Goal: Task Accomplishment & Management: Complete application form

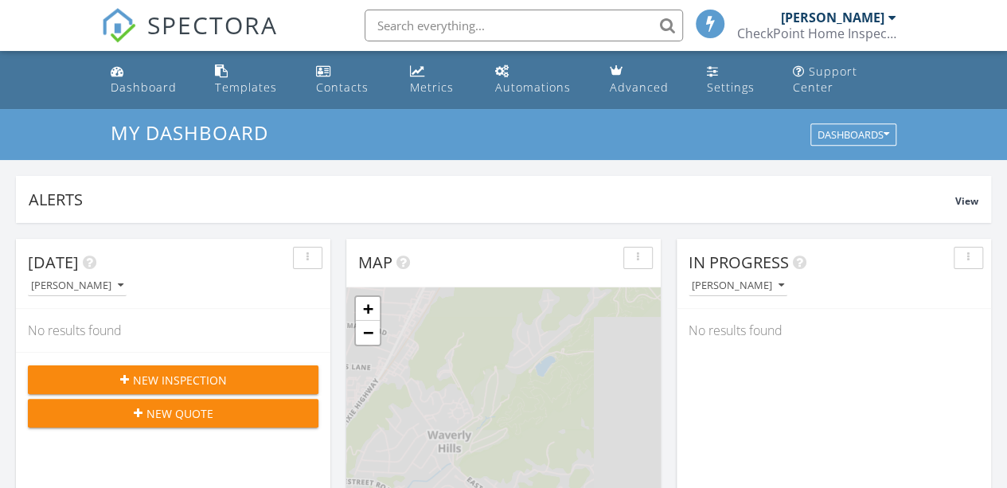
scroll to position [8, 8]
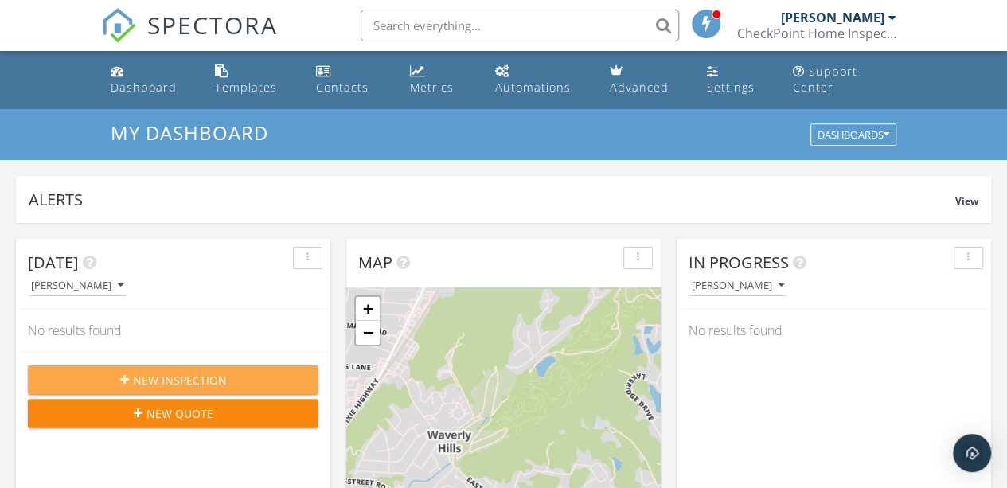
click at [177, 380] on span "New Inspection" at bounding box center [180, 380] width 94 height 17
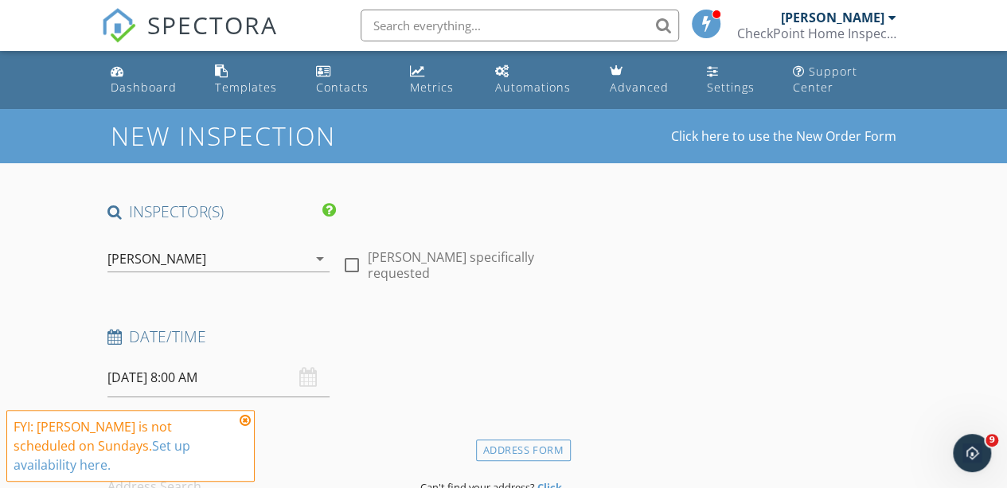
click at [245, 418] on icon at bounding box center [245, 420] width 11 height 13
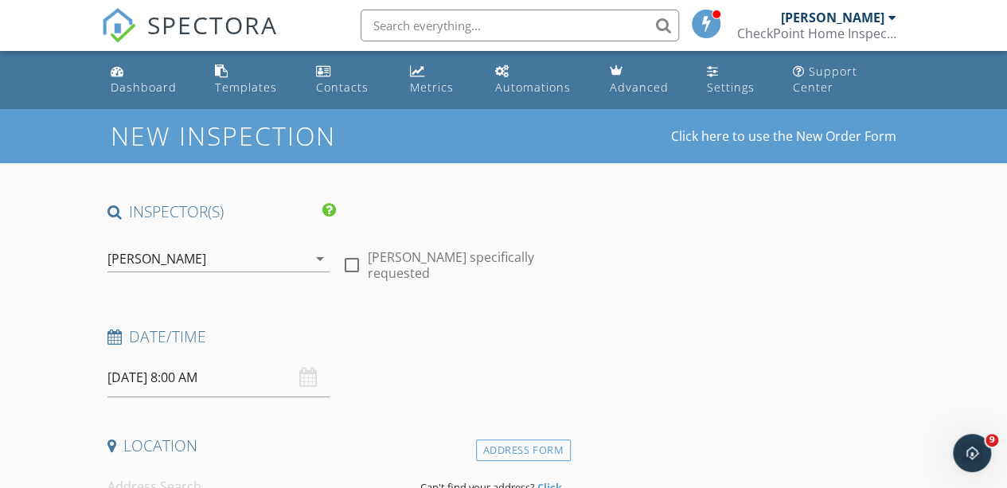
click at [178, 381] on input "09/28/2025 8:00 AM" at bounding box center [219, 377] width 222 height 39
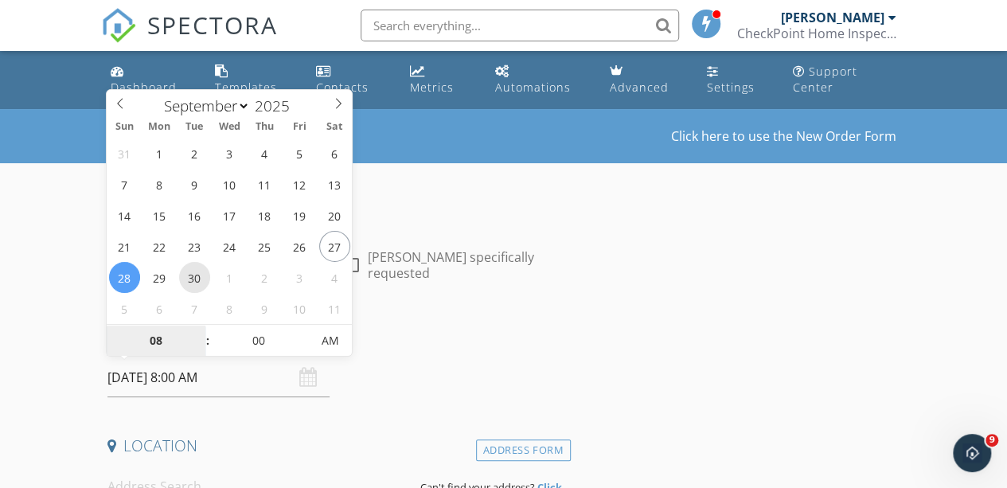
type input "09/30/2025 8:00 AM"
type input "09"
type input "09/30/2025 9:00 AM"
click at [200, 330] on span at bounding box center [199, 333] width 11 height 16
type input "10"
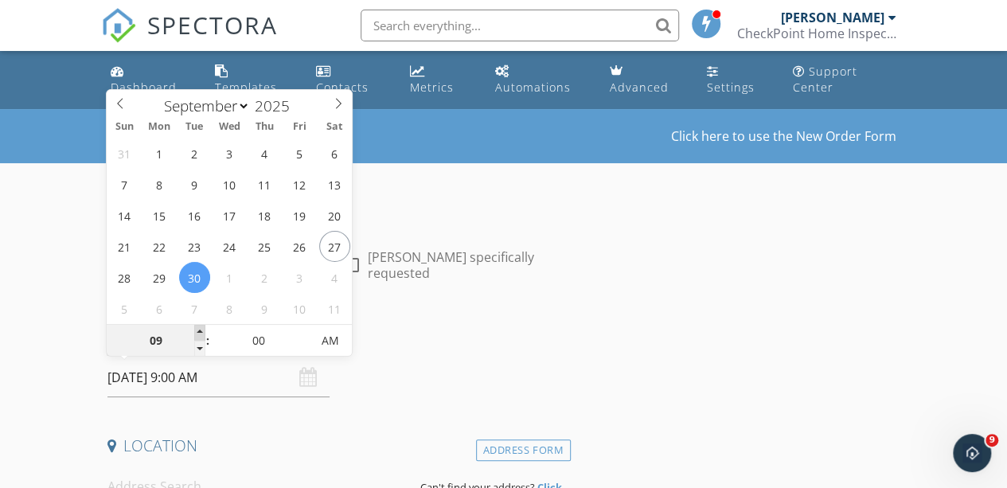
type input "09/30/2025 10:00 AM"
click at [200, 330] on span at bounding box center [199, 333] width 11 height 16
type input "11"
type input "09/30/2025 11:00 AM"
click at [200, 330] on span at bounding box center [199, 333] width 11 height 16
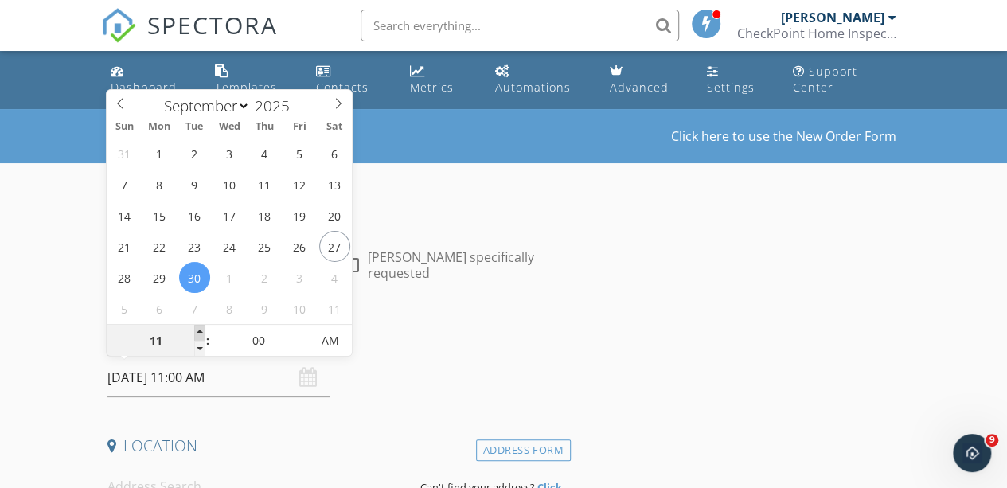
type input "12"
type input "09/30/2025 12:00 PM"
click at [200, 330] on span at bounding box center [199, 333] width 11 height 16
type input "01"
type input "09/30/2025 1:00 PM"
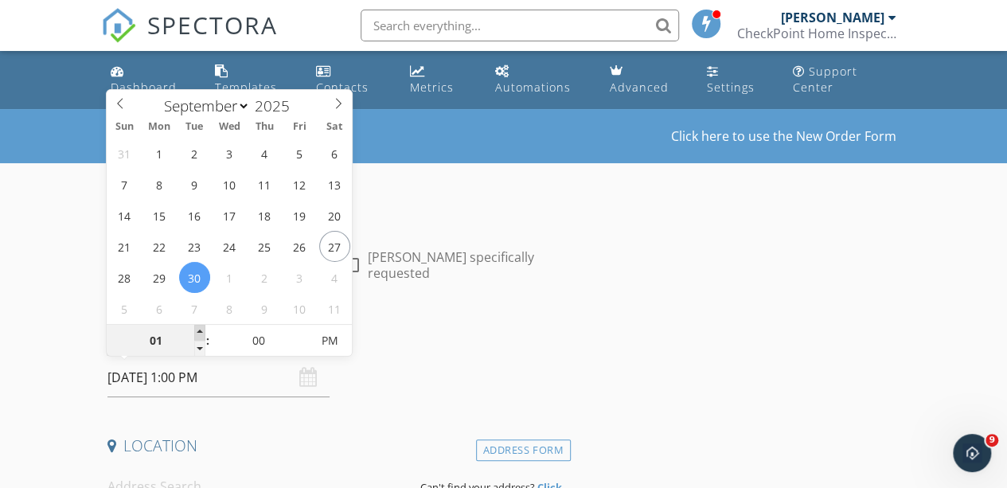
click at [200, 330] on span at bounding box center [199, 333] width 11 height 16
type input "02"
type input "09/30/2025 2:00 PM"
click at [200, 330] on span at bounding box center [199, 333] width 11 height 16
type input "01"
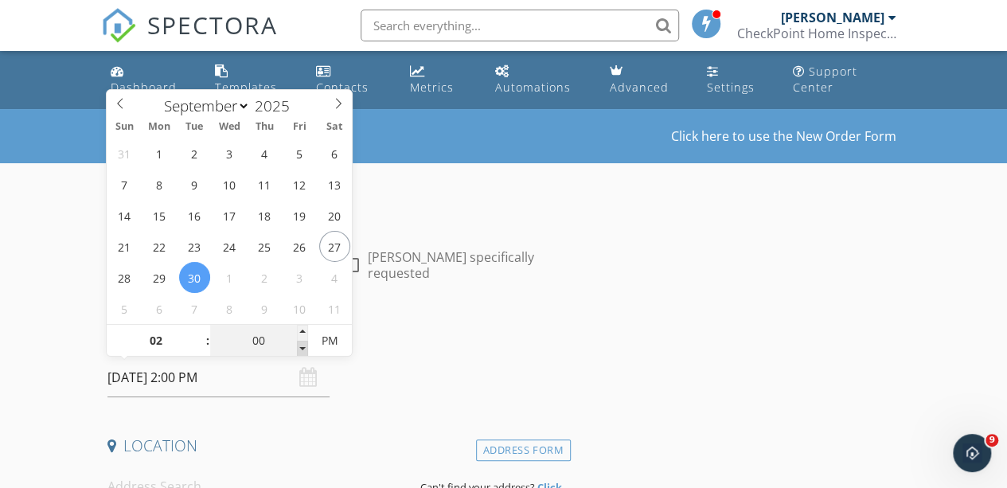
type input "55"
type input "09/30/2025 1:55 PM"
click at [303, 350] on span at bounding box center [302, 349] width 11 height 16
type input "50"
type input "09/30/2025 1:50 PM"
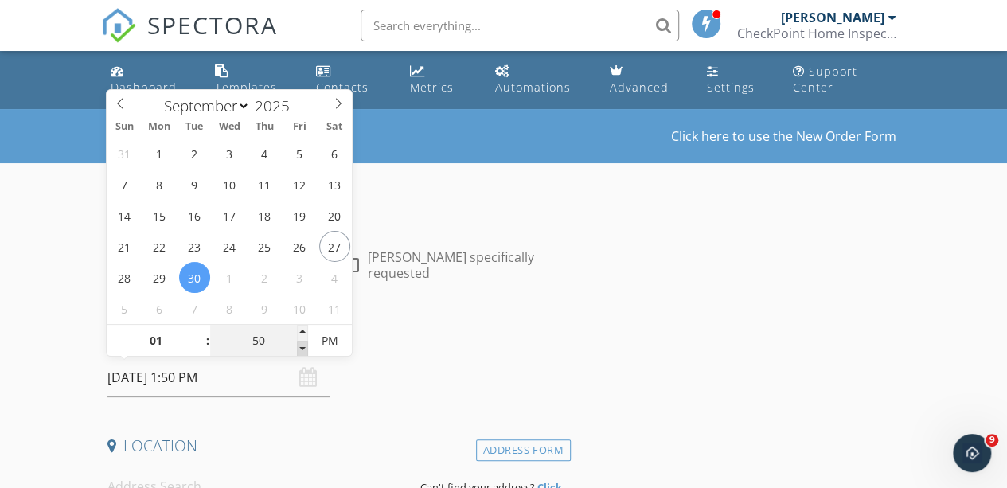
click at [303, 350] on span at bounding box center [302, 349] width 11 height 16
type input "55"
type input "09/30/2025 1:55 PM"
click at [301, 332] on span at bounding box center [302, 333] width 11 height 16
type input "02"
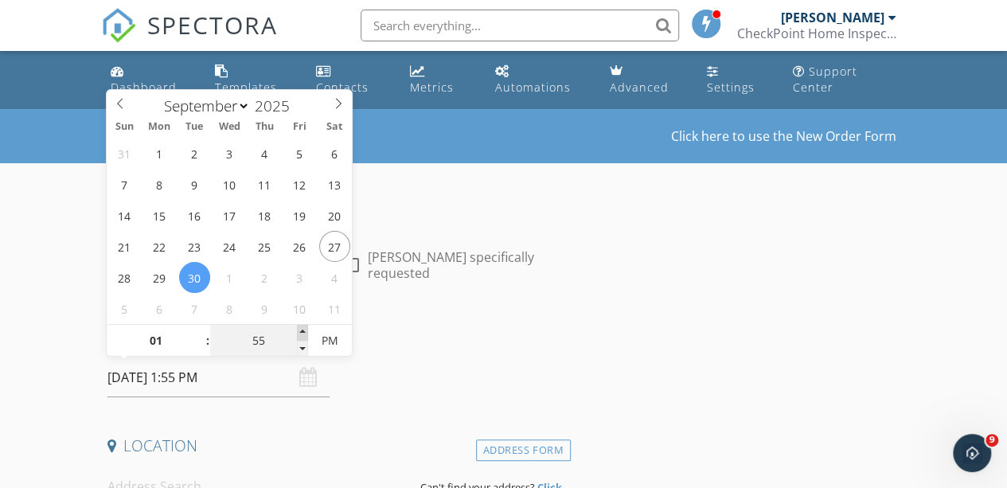
type input "00"
type input "09/30/2025 2:00 PM"
click at [301, 332] on span at bounding box center [302, 333] width 11 height 16
type input "05"
type input "09/30/2025 2:05 PM"
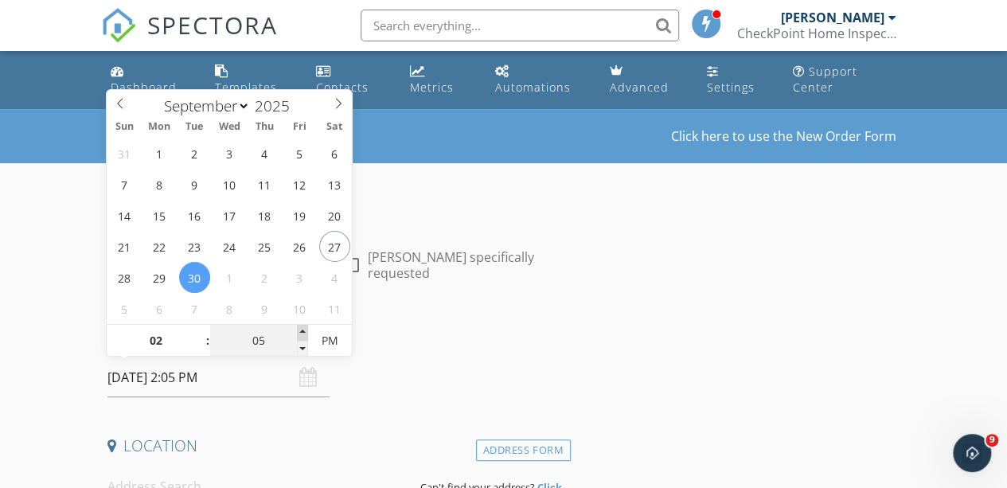
click at [301, 332] on span at bounding box center [302, 333] width 11 height 16
type input "10"
type input "09/30/2025 2:10 PM"
click at [301, 332] on span at bounding box center [302, 333] width 11 height 16
type input "15"
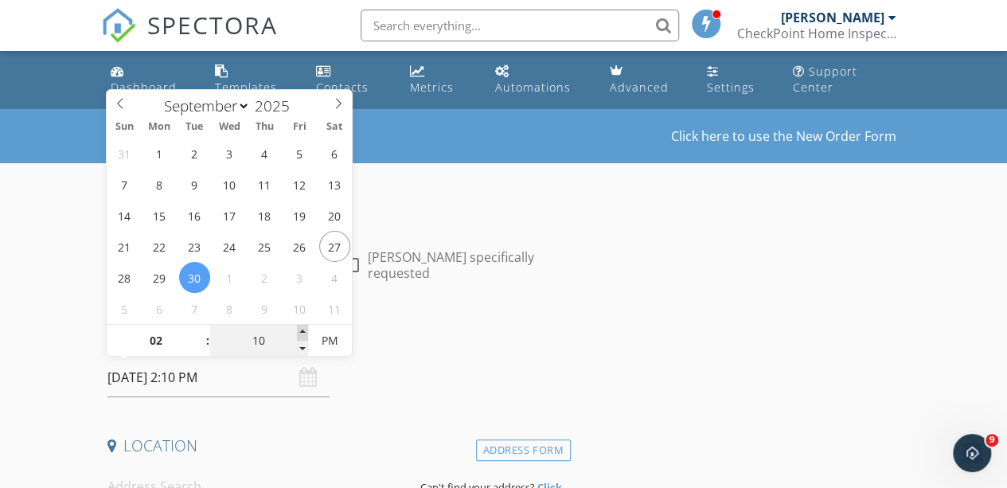
type input "09/30/2025 2:15 PM"
click at [301, 332] on span at bounding box center [302, 333] width 11 height 16
type input "20"
type input "09/30/2025 2:20 PM"
click at [301, 332] on span at bounding box center [302, 333] width 11 height 16
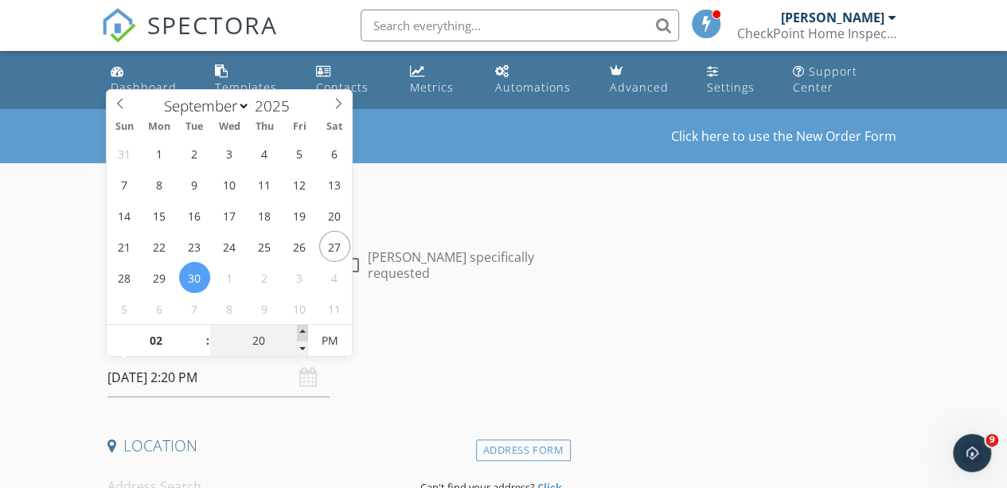
type input "25"
type input "09/30/2025 2:25 PM"
click at [302, 332] on span at bounding box center [302, 333] width 11 height 16
type input "30"
type input "[DATE] 2:30 PM"
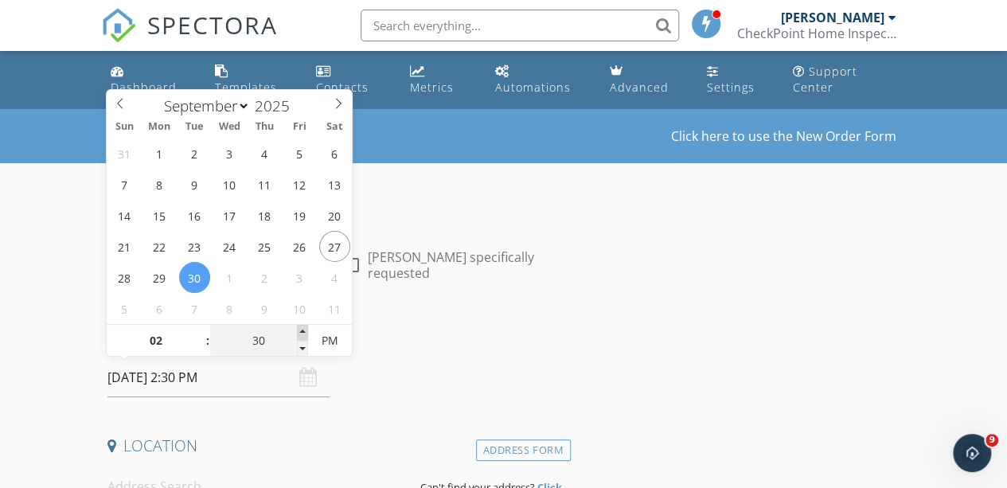
click at [302, 332] on span at bounding box center [302, 333] width 11 height 16
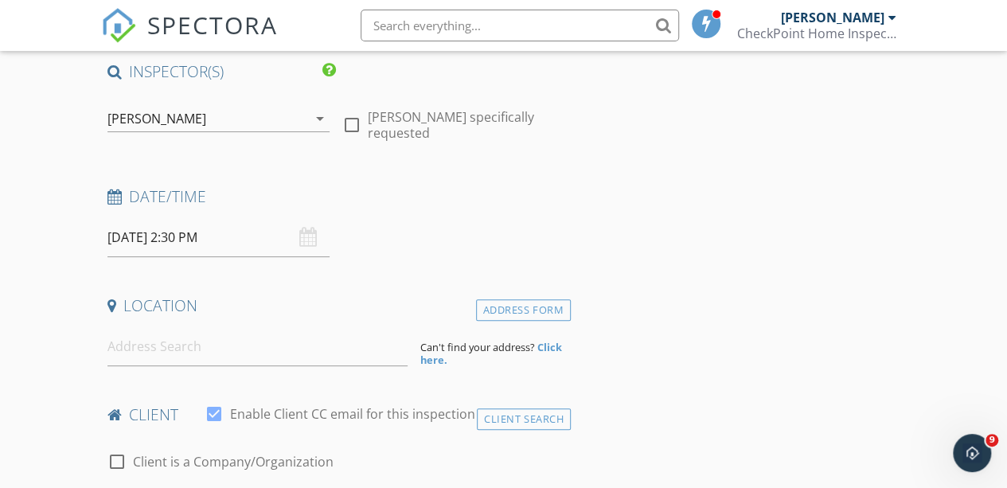
scroll to position [159, 0]
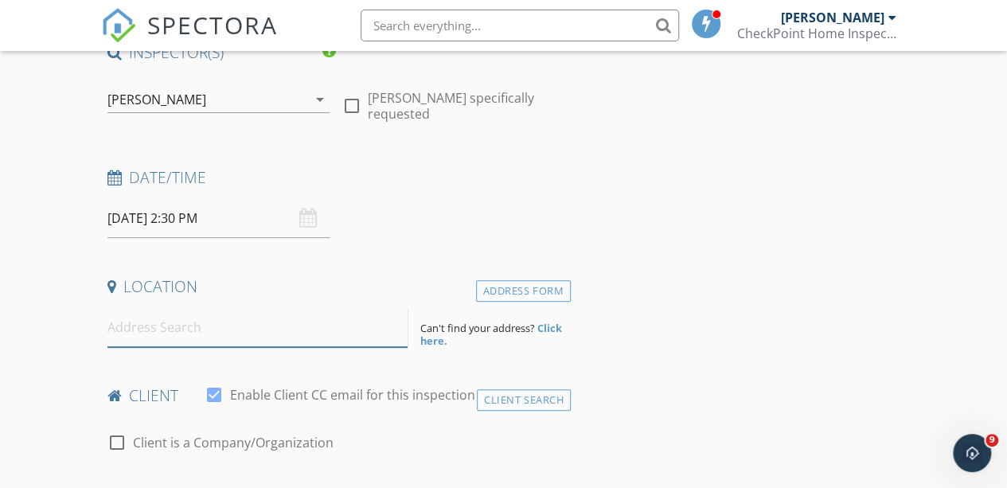
click at [164, 332] on input at bounding box center [258, 327] width 301 height 39
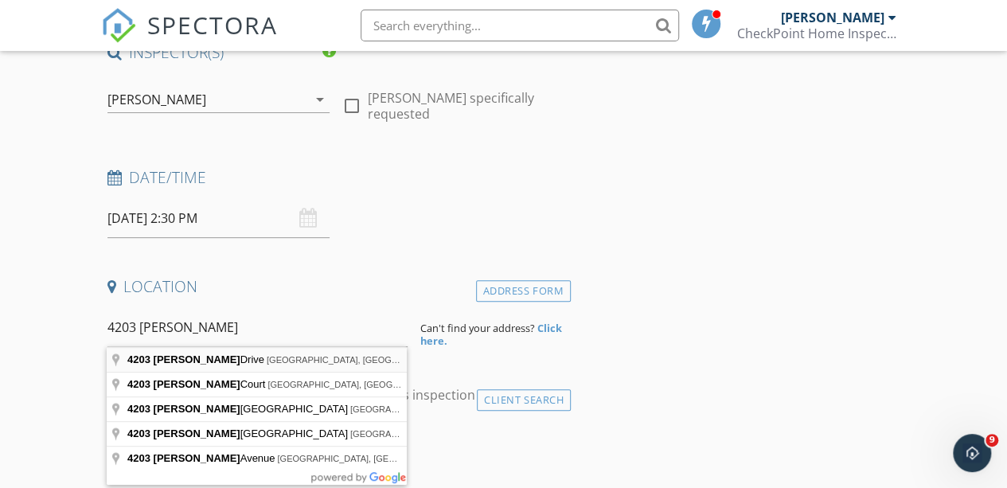
type input "4203 Milo Drive, Louisville, KY, USA"
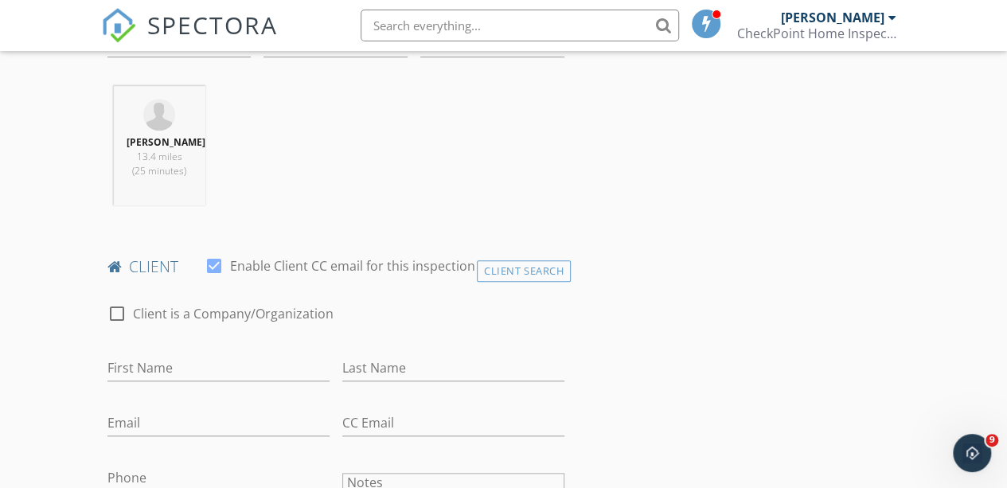
scroll to position [637, 0]
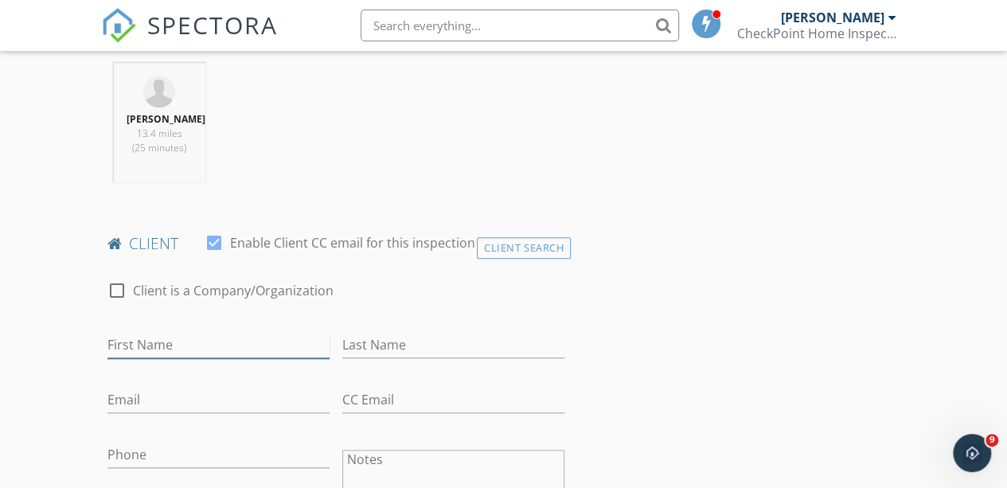
click at [154, 355] on input "First Name" at bounding box center [219, 345] width 222 height 26
type input "[PERSON_NAME]"
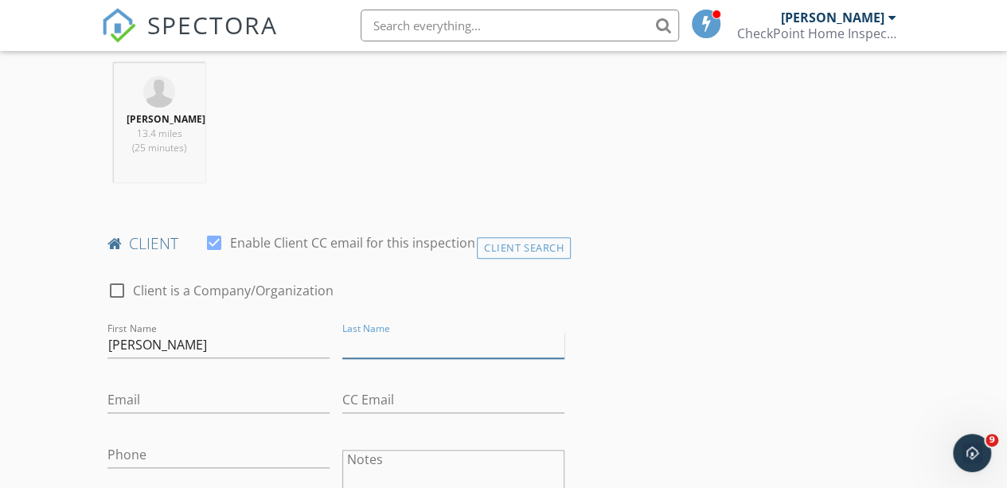
click at [370, 358] on input "Last Name" at bounding box center [453, 345] width 222 height 26
type input "[PERSON_NAME]"
click at [182, 409] on input "Email" at bounding box center [219, 400] width 222 height 26
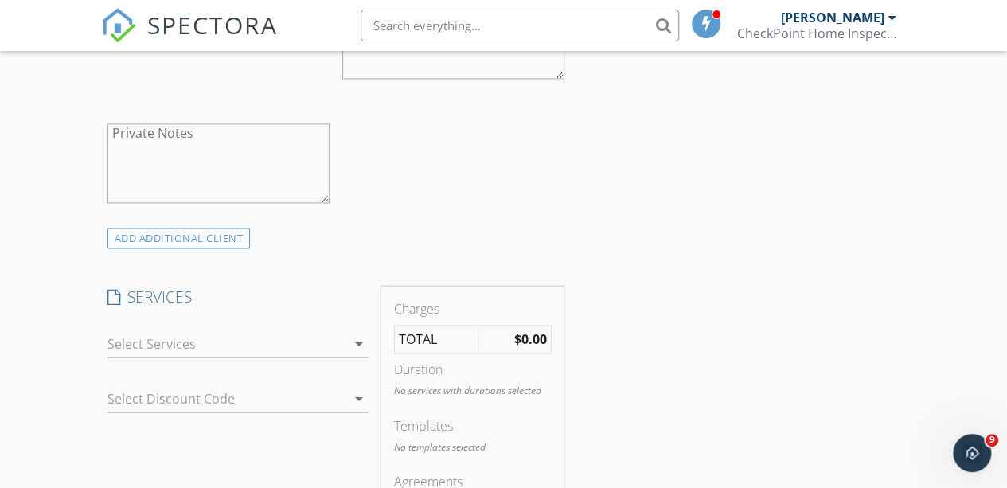
scroll to position [1115, 0]
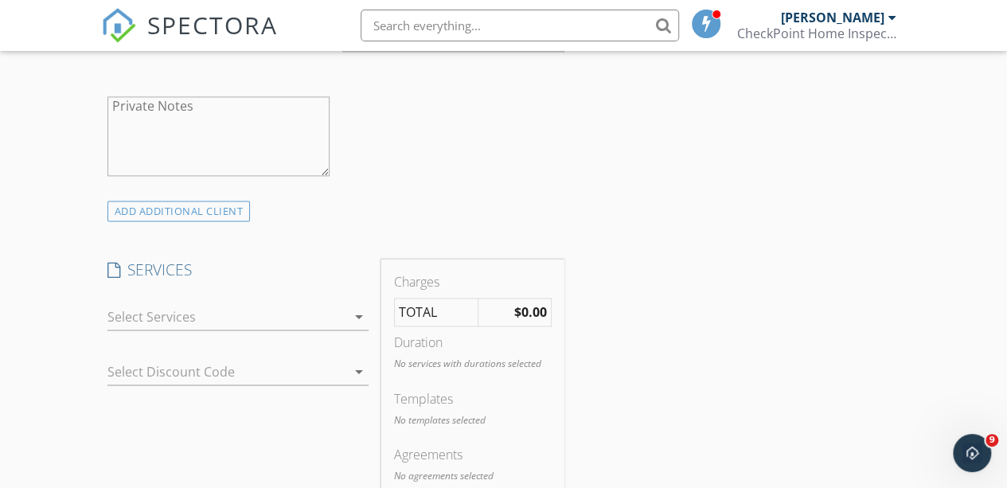
type input "[EMAIL_ADDRESS][DOMAIN_NAME]"
click at [357, 326] on icon "arrow_drop_down" at bounding box center [359, 316] width 19 height 19
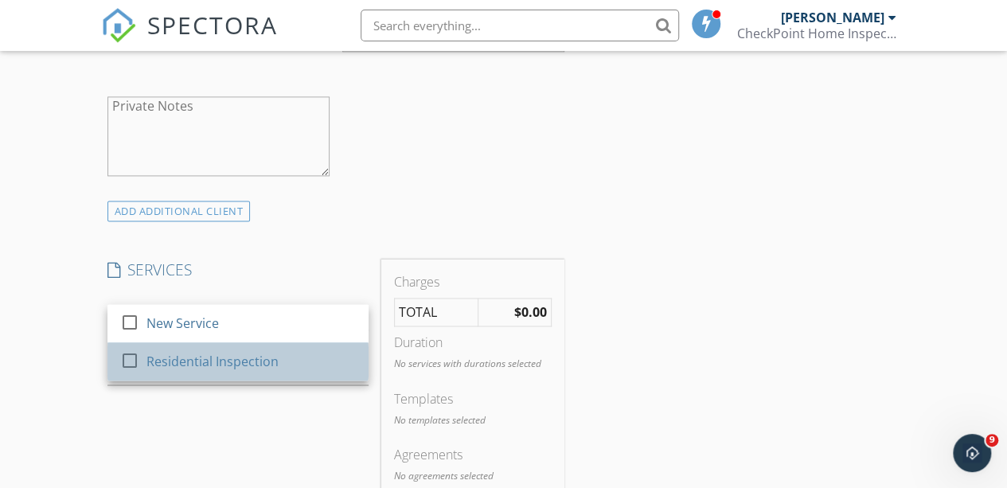
click at [220, 371] on div "Residential Inspection" at bounding box center [212, 361] width 132 height 19
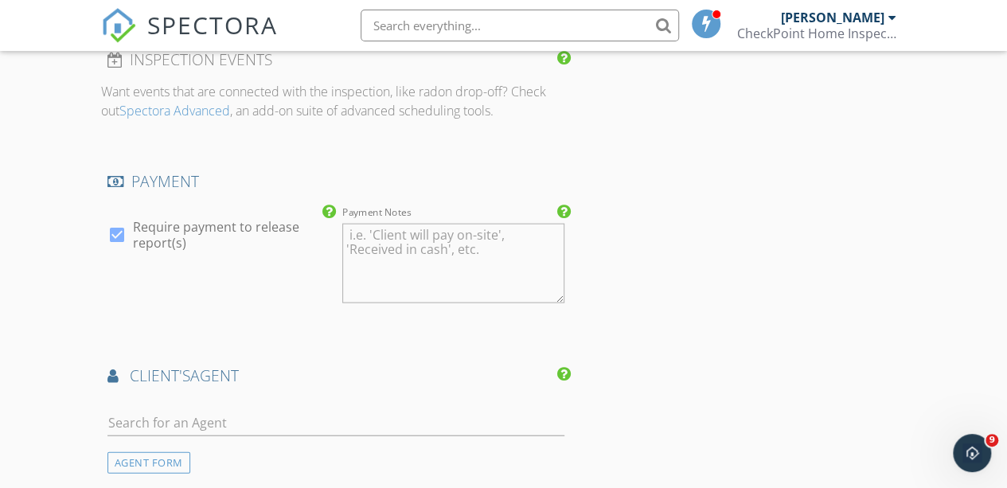
scroll to position [1752, 0]
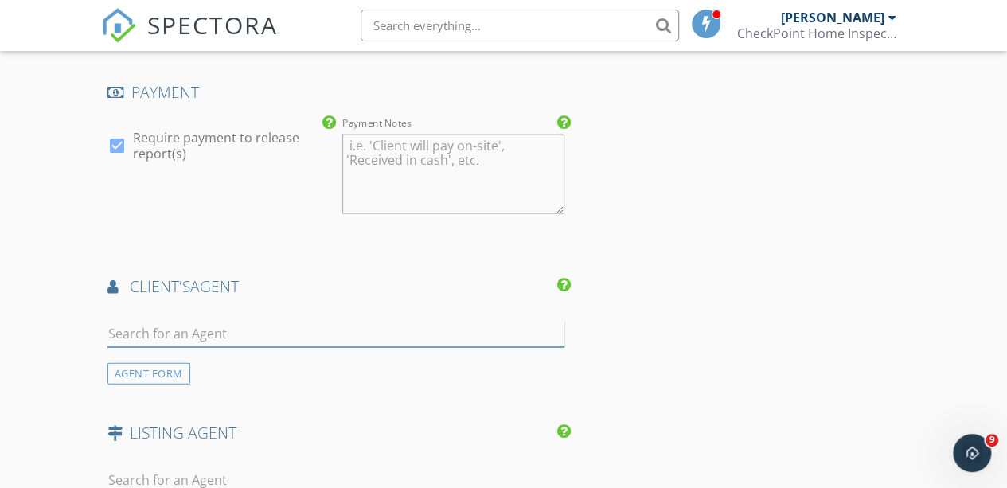
click at [204, 345] on input "text" at bounding box center [336, 334] width 457 height 26
type input "Judith Gonzalez"
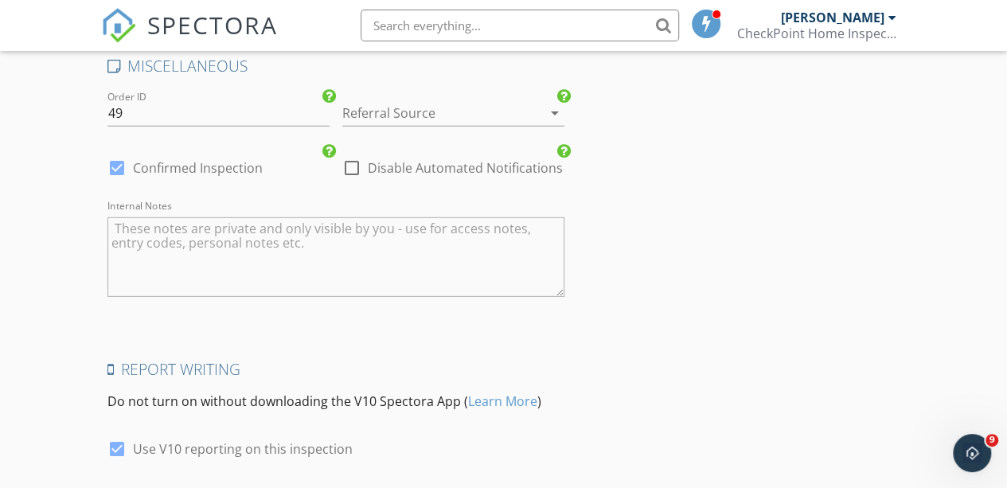
scroll to position [2389, 0]
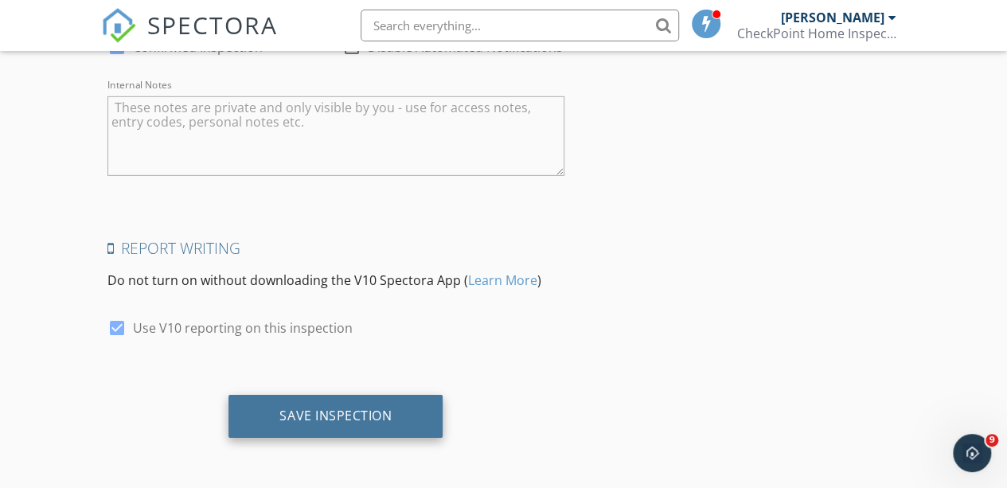
click at [360, 424] on div "Save Inspection" at bounding box center [336, 416] width 112 height 16
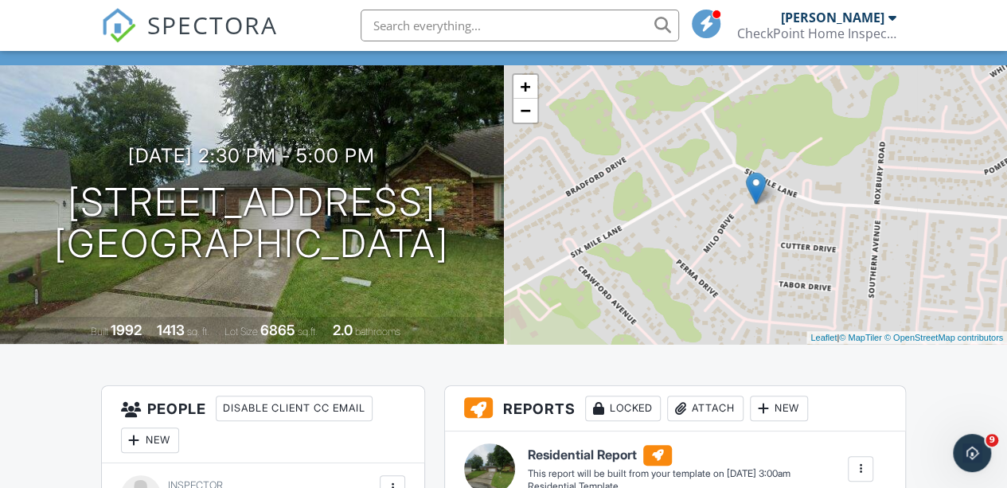
scroll to position [80, 0]
